Goal: Task Accomplishment & Management: Manage account settings

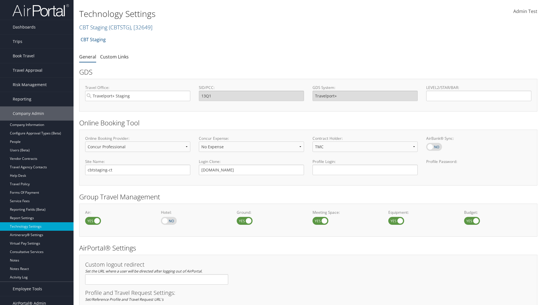
select select "4"
click at [93, 27] on link "CBT Staging ( CBTSTG ) , [ 32649 ]" at bounding box center [115, 27] width 73 height 8
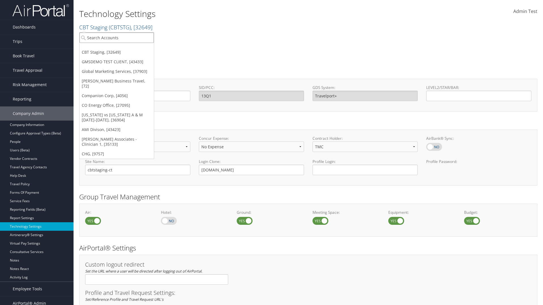
click at [116, 38] on input "search" at bounding box center [116, 37] width 74 height 10
type input "CBTSTG"
click at [116, 48] on div "CBT Staging (CBTSTG), [32649]" at bounding box center [116, 47] width 81 height 5
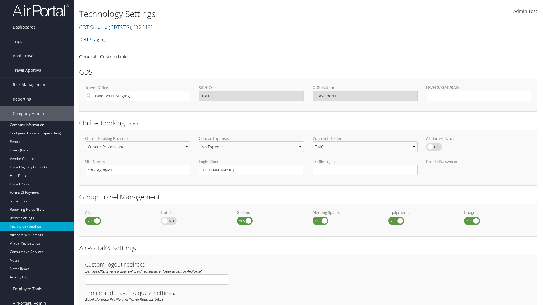
select select "4"
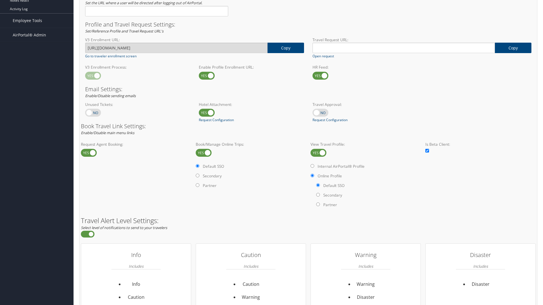
click at [318, 153] on label at bounding box center [318, 153] width 16 height 8
click at [317, 153] on input "checkbox" at bounding box center [315, 153] width 4 height 4
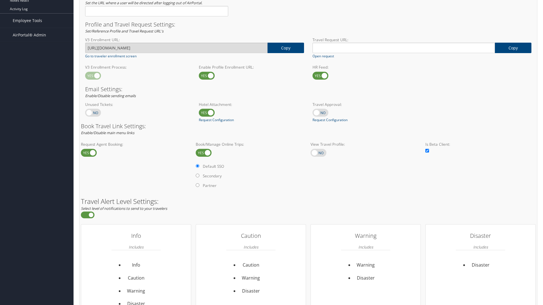
click at [318, 153] on label at bounding box center [318, 153] width 16 height 8
click at [317, 153] on input "checkbox" at bounding box center [315, 153] width 4 height 4
checkbox input "true"
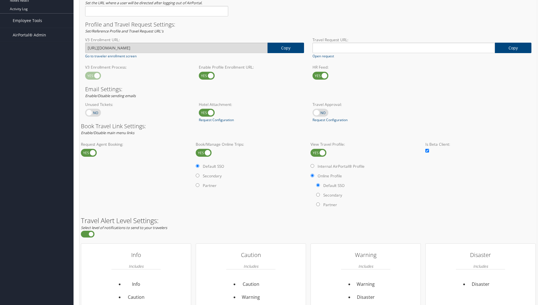
click at [342, 166] on label "Internal AirPortal® Profile" at bounding box center [340, 167] width 47 height 6
click at [314, 166] on input "Internal AirPortal® Profile" at bounding box center [312, 166] width 4 height 4
radio input "true"
radio input "false"
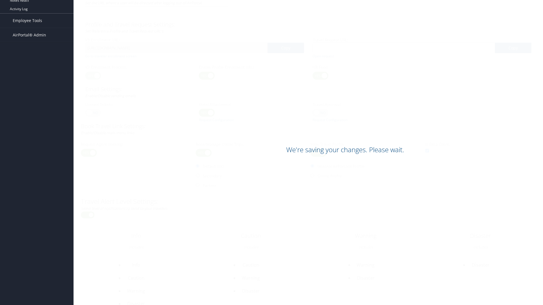
scroll to position [327, 0]
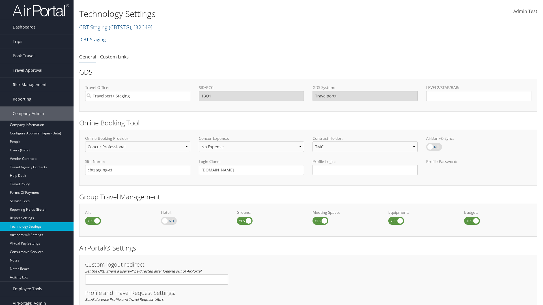
select select "4"
